Goal: Information Seeking & Learning: Learn about a topic

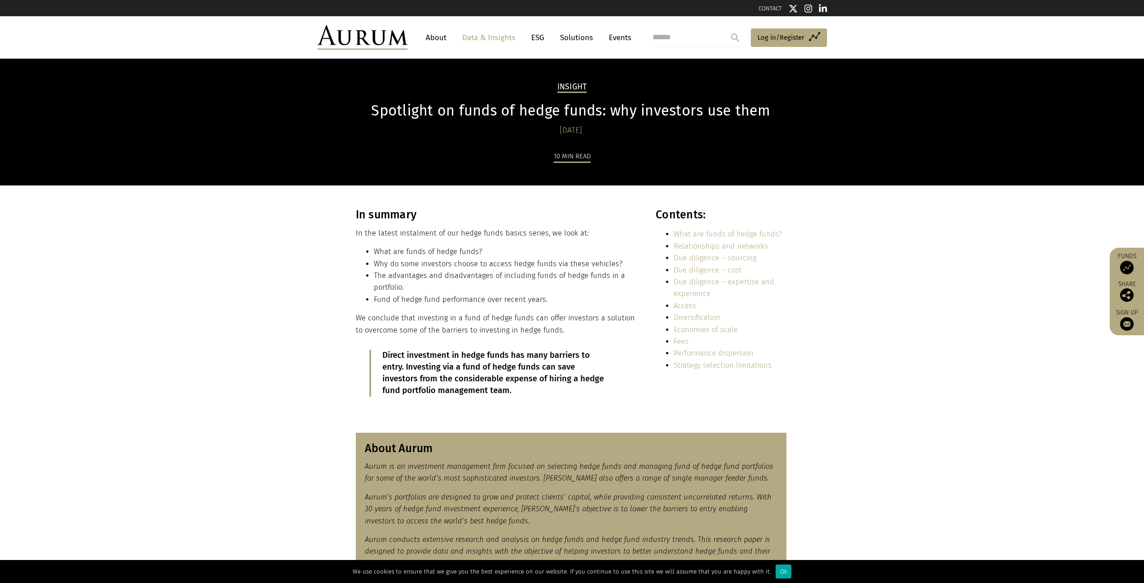
click at [466, 38] on link "Data & Insights" at bounding box center [489, 37] width 62 height 17
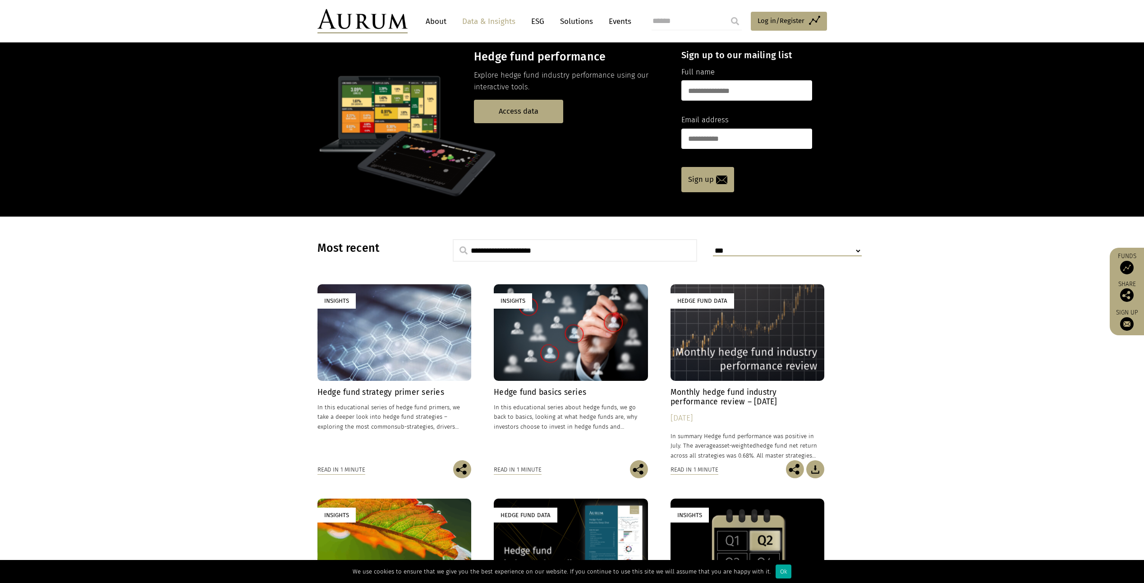
scroll to position [90, 0]
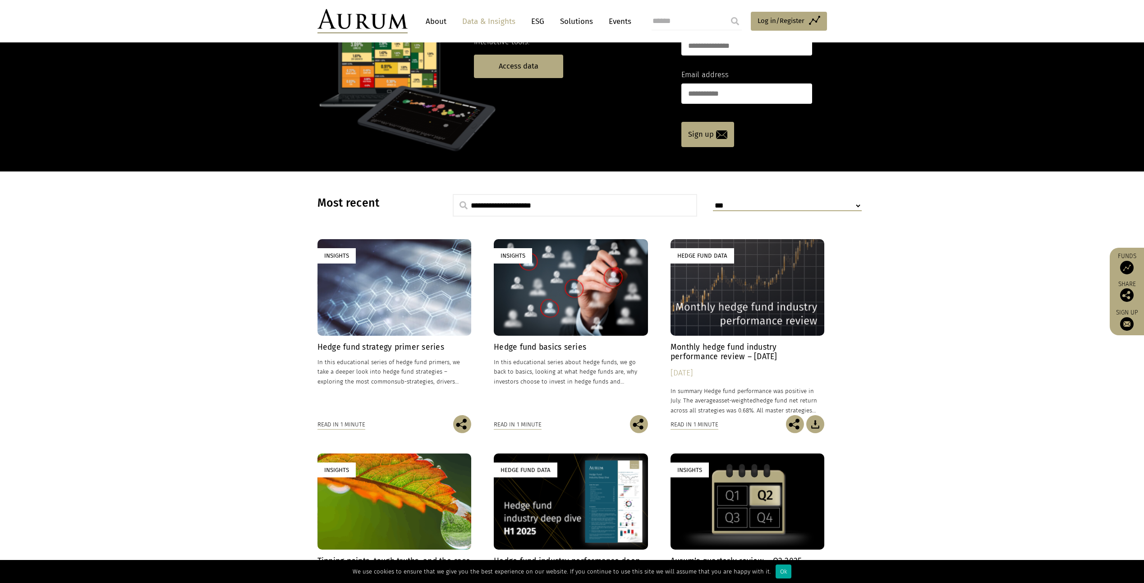
click at [757, 354] on h4 "Monthly hedge fund industry performance review – [DATE]" at bounding box center [748, 351] width 154 height 19
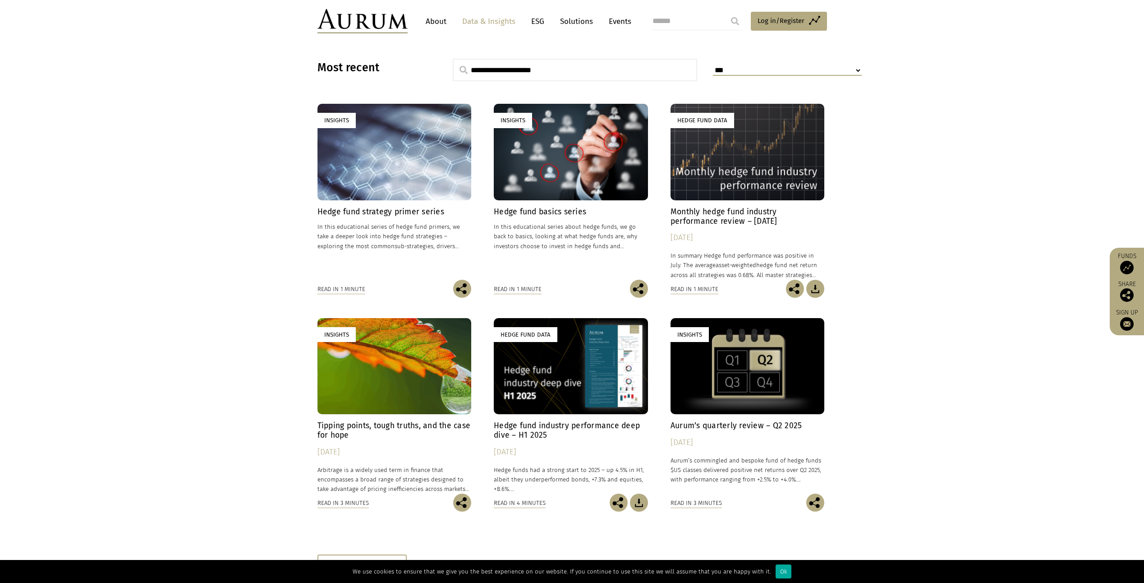
click at [570, 422] on h4 "Hedge fund industry performance deep dive – H1 2025" at bounding box center [571, 430] width 154 height 19
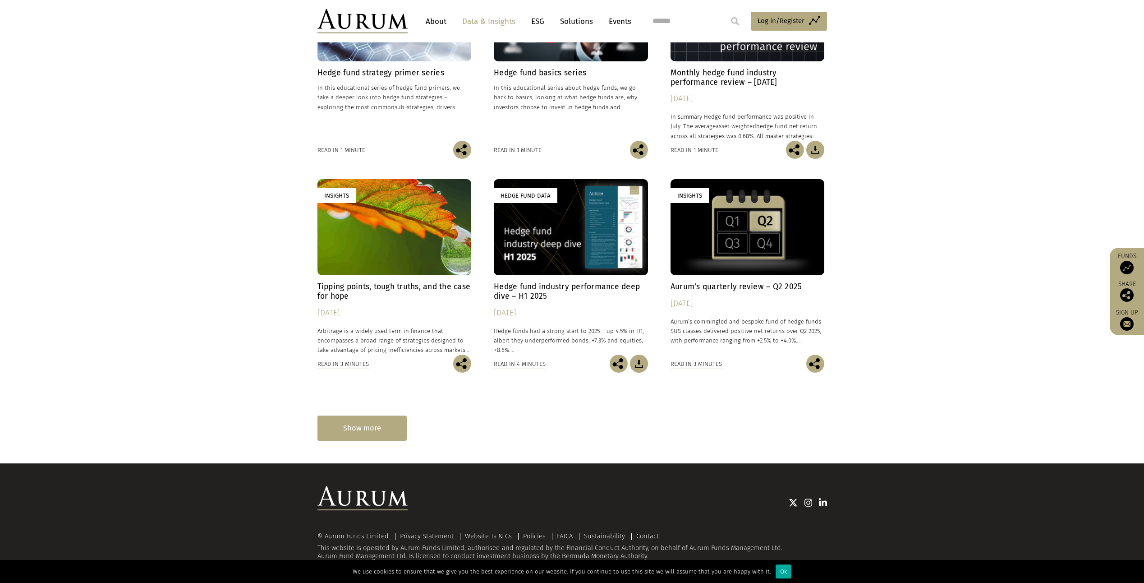
click at [377, 427] on div "Show more" at bounding box center [361, 427] width 89 height 25
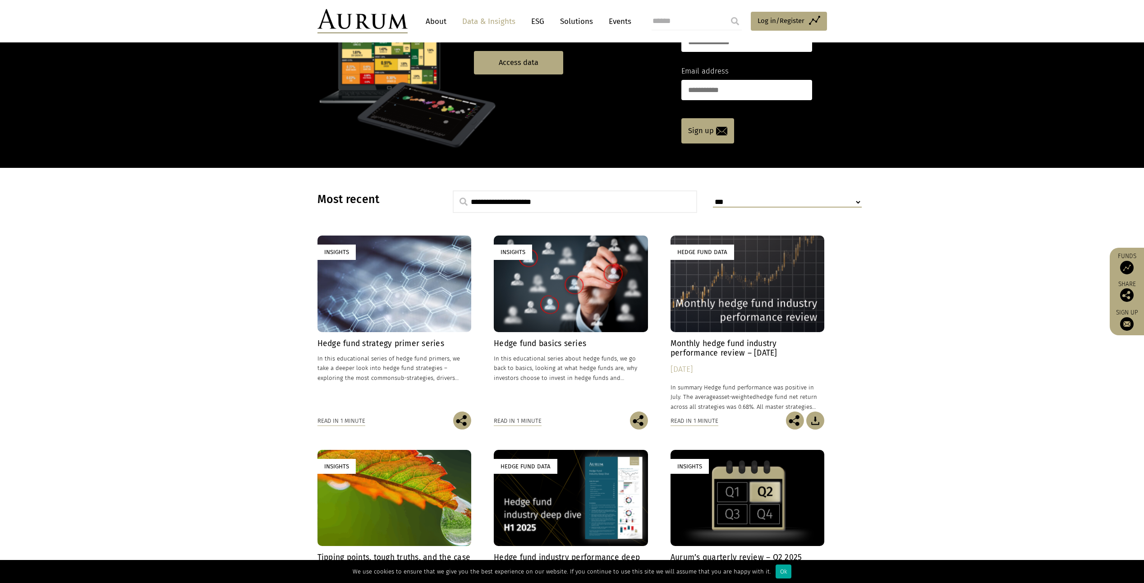
scroll to position [0, 0]
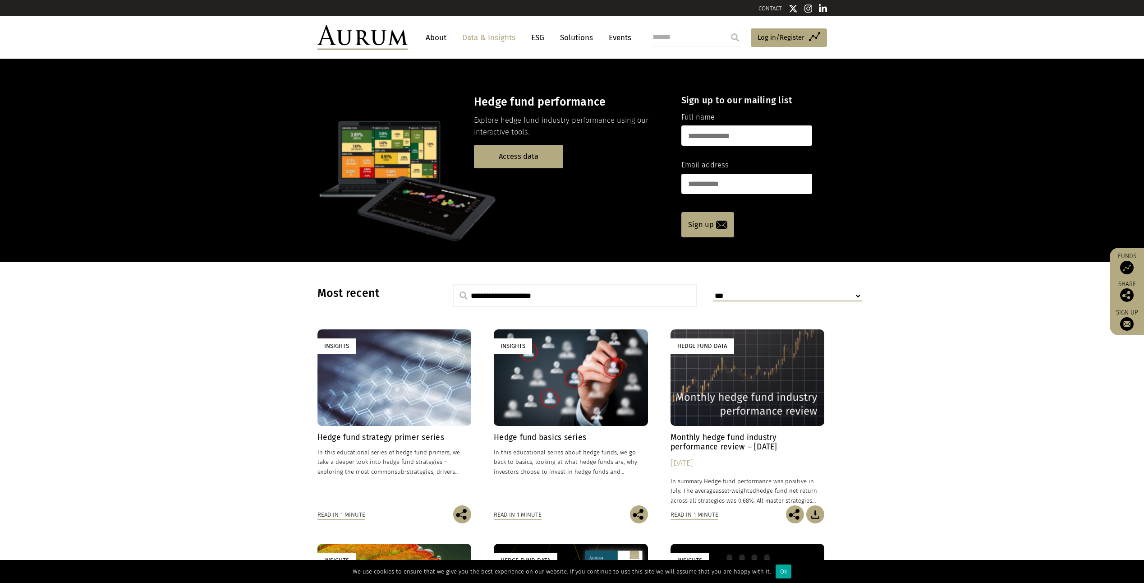
click at [433, 35] on link "About" at bounding box center [436, 37] width 30 height 17
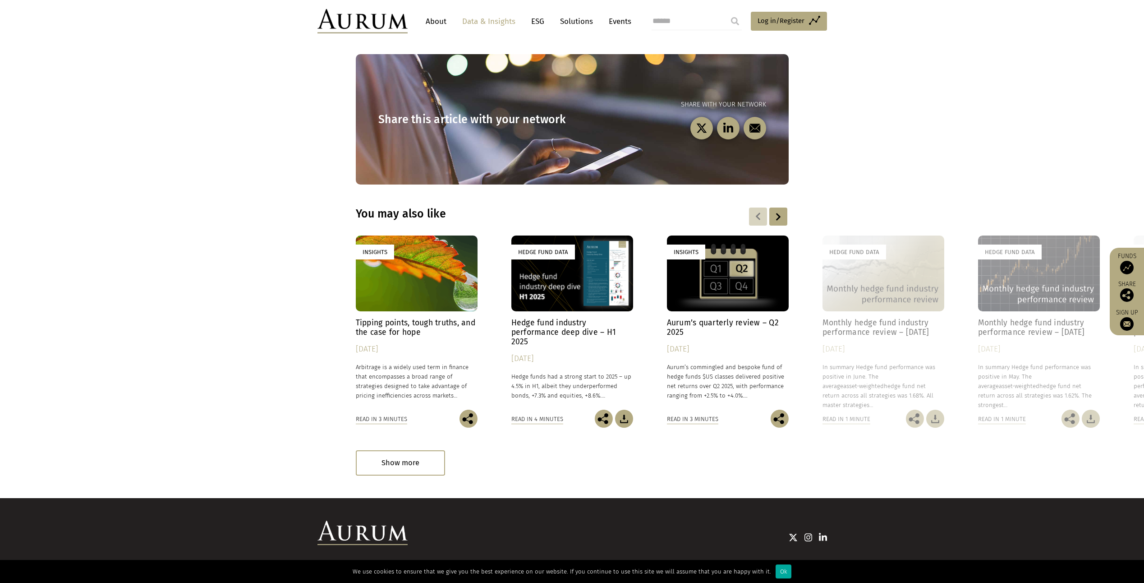
scroll to position [862, 0]
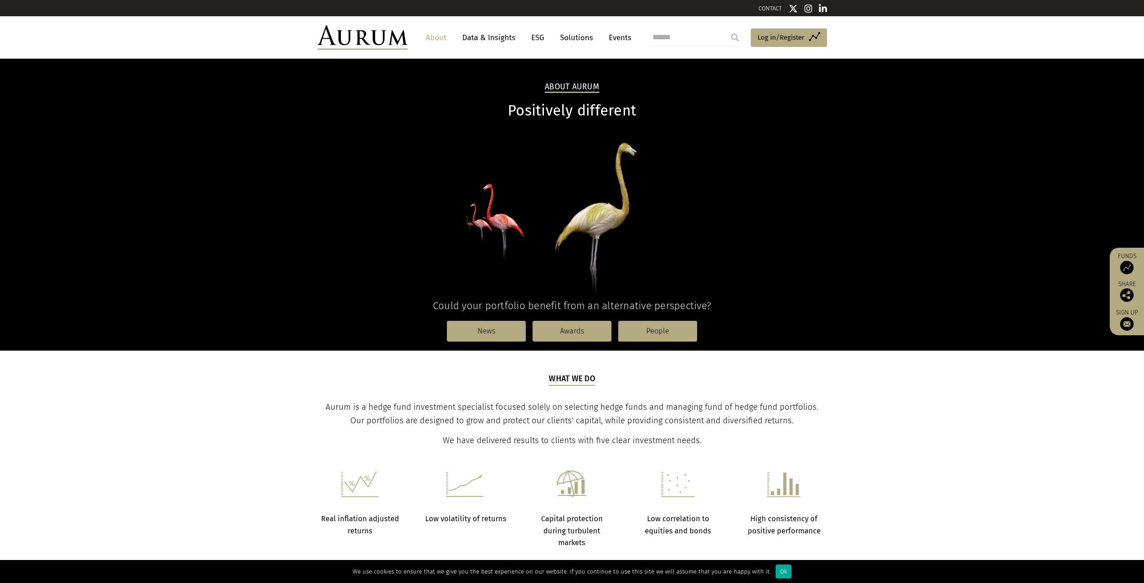
click at [494, 36] on link "Data & Insights" at bounding box center [489, 37] width 62 height 17
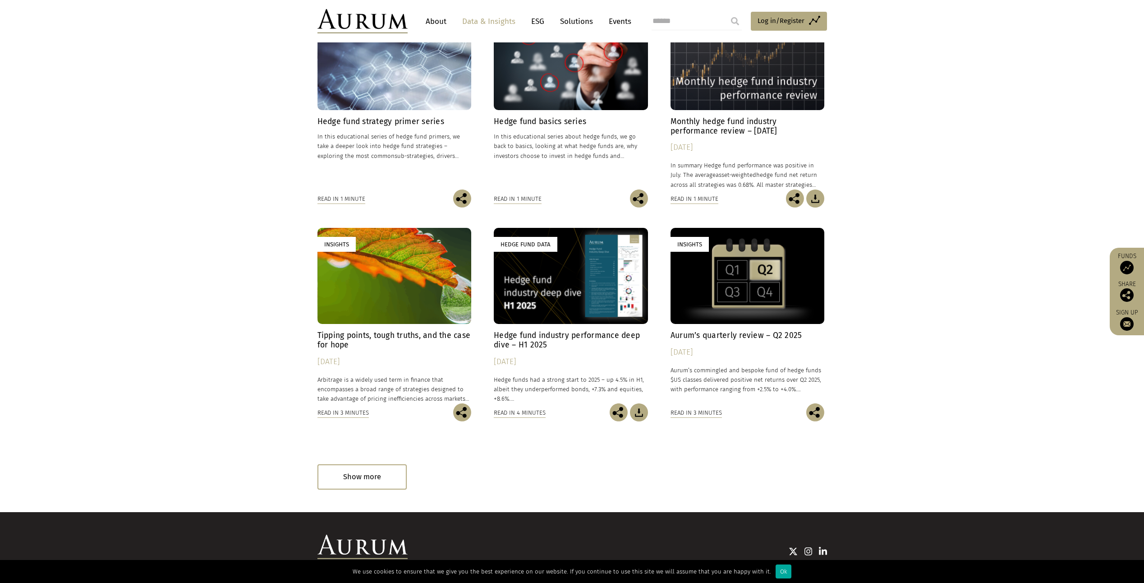
scroll to position [364, 0]
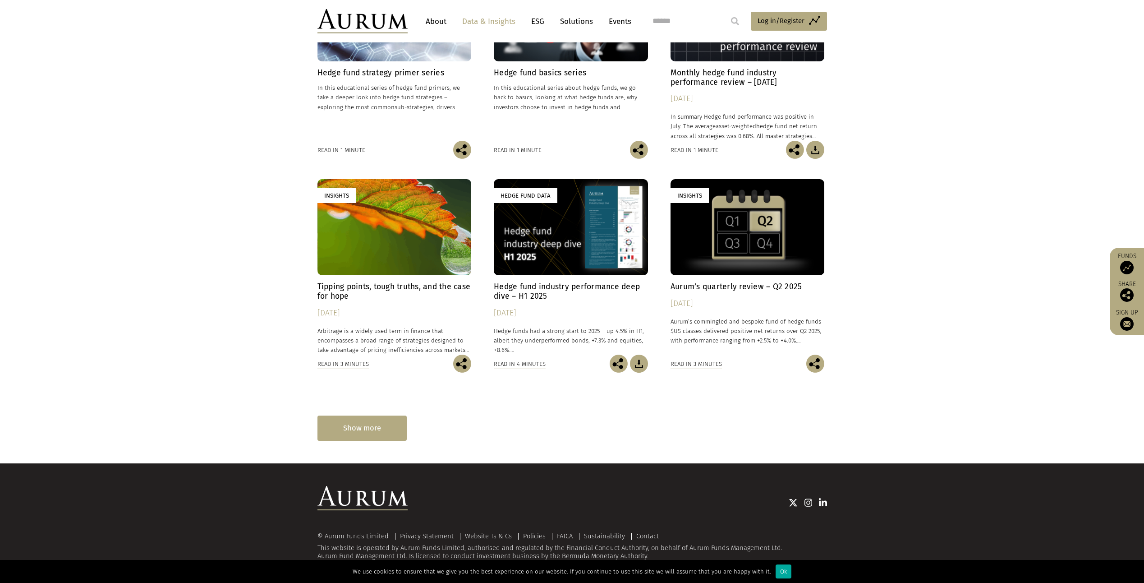
click at [352, 429] on div "Show more" at bounding box center [361, 427] width 89 height 25
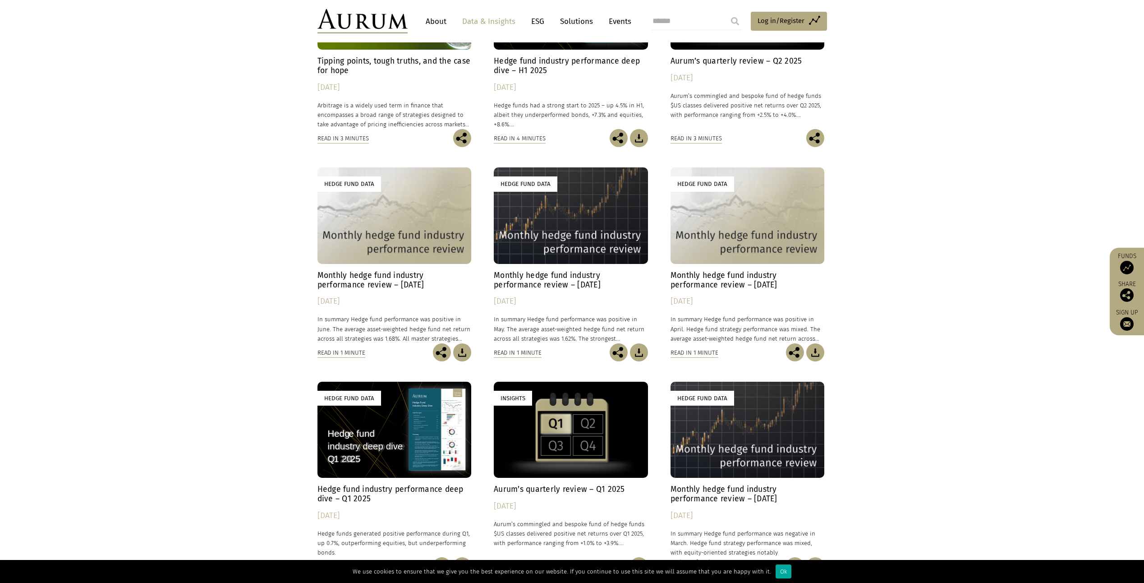
scroll to position [770, 0]
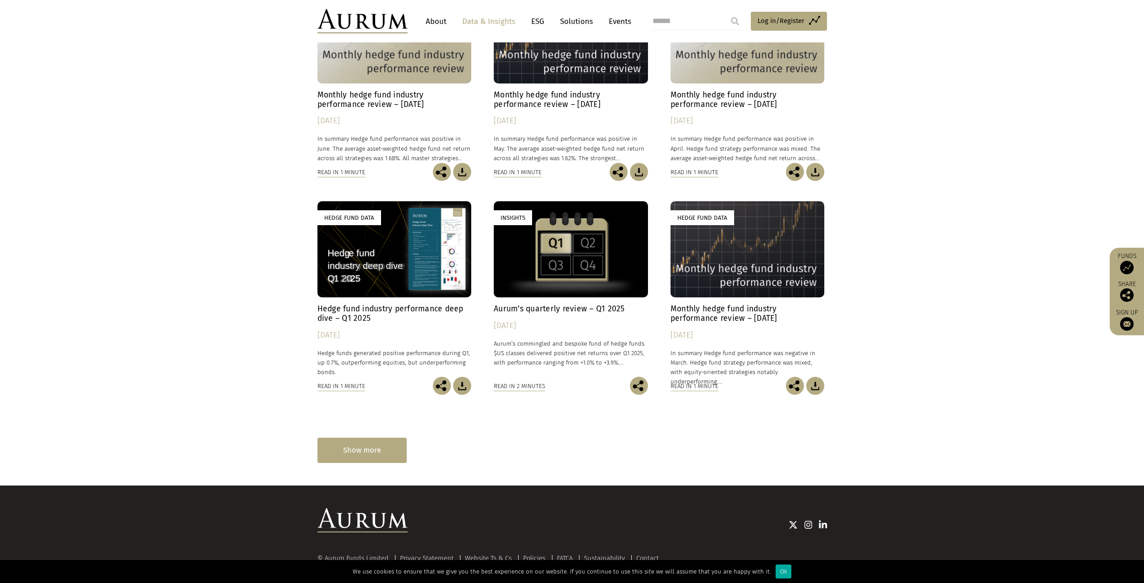
click at [374, 452] on div "Show more" at bounding box center [361, 449] width 89 height 25
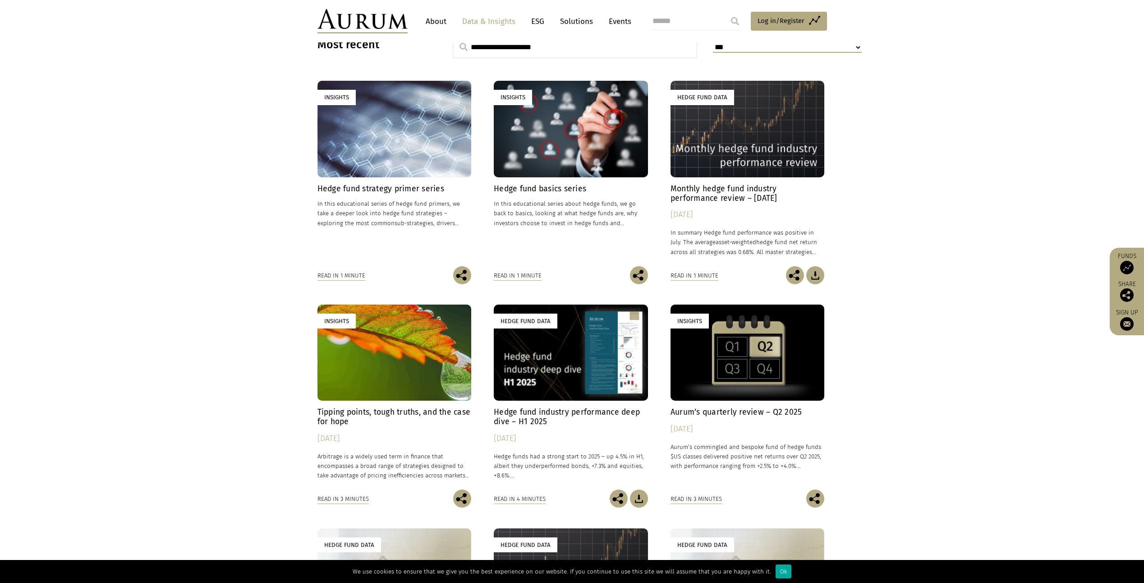
scroll to position [113, 0]
